Goal: Entertainment & Leisure: Consume media (video, audio)

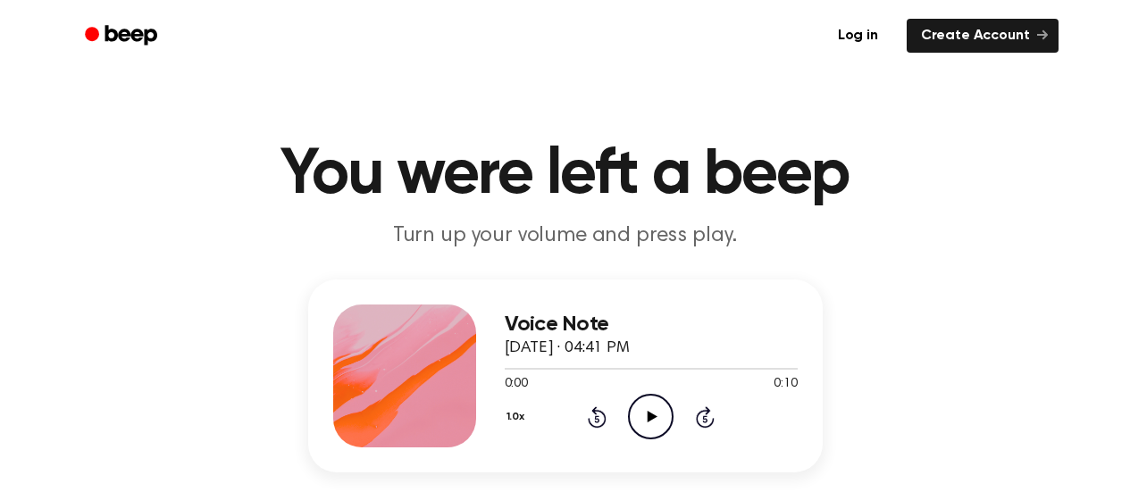
click at [647, 423] on icon "Play Audio" at bounding box center [651, 417] width 46 height 46
drag, startPoint x: 0, startPoint y: 0, endPoint x: 647, endPoint y: 423, distance: 773.5
click at [647, 423] on icon "Pause Audio" at bounding box center [651, 417] width 46 height 46
click at [648, 417] on icon at bounding box center [652, 417] width 10 height 12
